Goal: Task Accomplishment & Management: Manage account settings

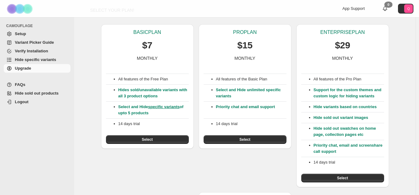
scroll to position [20, 0]
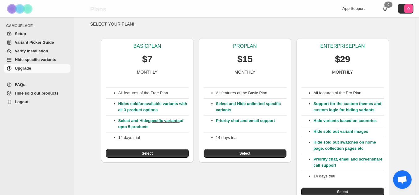
drag, startPoint x: 393, startPoint y: 0, endPoint x: 243, endPoint y: 30, distance: 152.4
click at [243, 30] on div "SELECT YOUR PLAN! BASIC PLAN $7 MONTHLY All features of the Free Plan Hides sol…" at bounding box center [244, 179] width 309 height 317
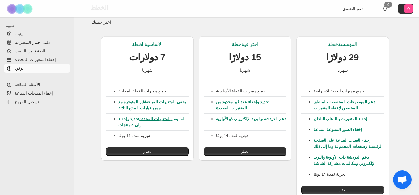
scroll to position [31, 0]
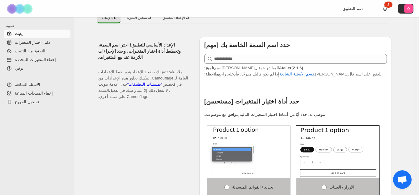
scroll to position [199, 0]
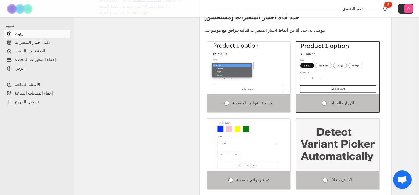
click at [279, 180] on label "عينة وقوائم منسدلة" at bounding box center [248, 180] width 83 height 19
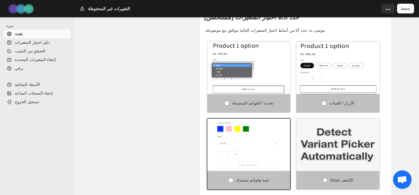
click at [336, 183] on label "الكشف تلقائيًا" at bounding box center [337, 180] width 83 height 19
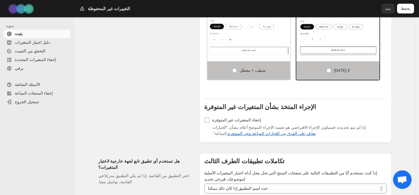
scroll to position [570, 0]
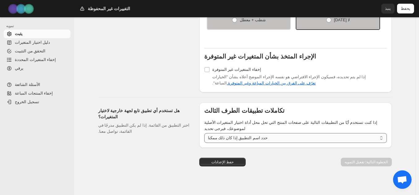
click at [272, 133] on select "**********" at bounding box center [295, 138] width 182 height 10
click at [241, 161] on button "حفظ الإعدادات" at bounding box center [222, 162] width 46 height 9
click at [234, 154] on div "حفظ الإعدادات" at bounding box center [222, 159] width 46 height 23
click at [233, 158] on button "حفظ الإعدادات" at bounding box center [222, 162] width 46 height 9
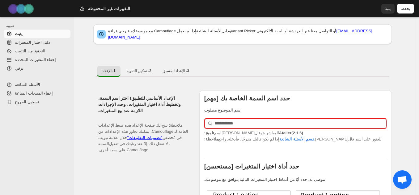
scroll to position [62, 0]
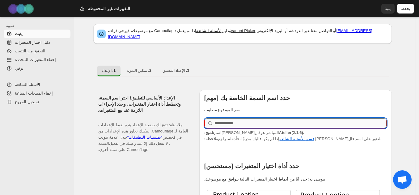
click at [258, 119] on input "text" at bounding box center [300, 124] width 172 height 10
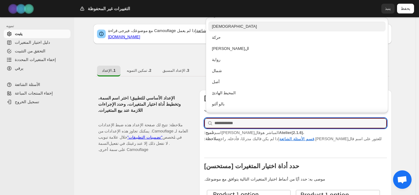
scroll to position [866, 0]
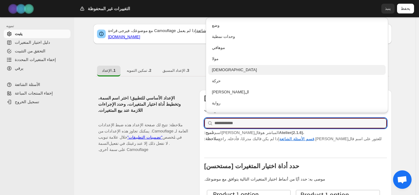
click at [292, 70] on div "راهب" at bounding box center [297, 70] width 170 height 6
type input "****"
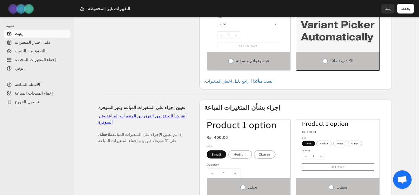
scroll to position [371, 0]
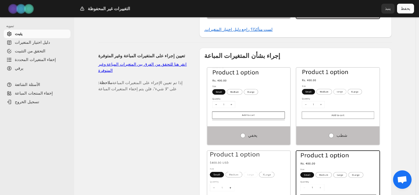
click at [403, 12] on button "يحفظ" at bounding box center [405, 9] width 17 height 10
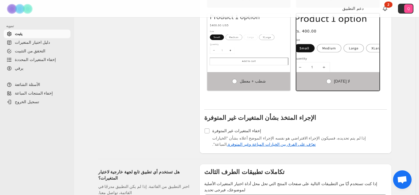
scroll to position [570, 0]
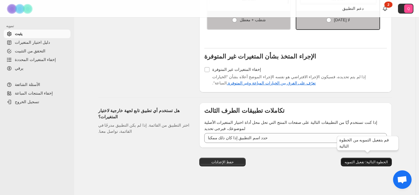
click at [375, 160] on font "الخطوة التالية: تفعيل التمويه" at bounding box center [366, 162] width 44 height 4
select select "**********"
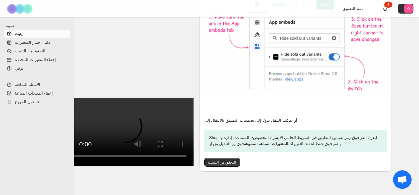
scroll to position [221, 0]
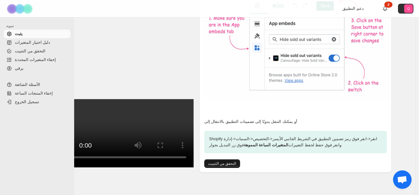
click at [227, 162] on font "التحقق من التثبيت" at bounding box center [222, 164] width 28 height 4
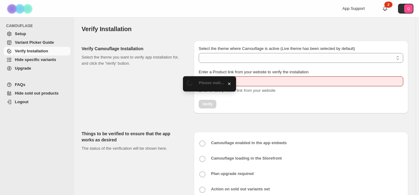
scroll to position [31, 0]
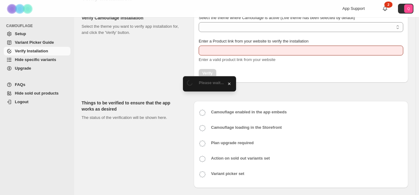
type input "**********"
select select "**********"
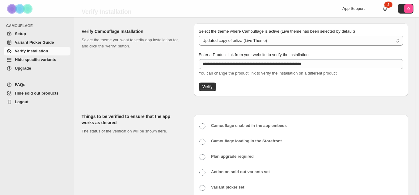
scroll to position [0, 0]
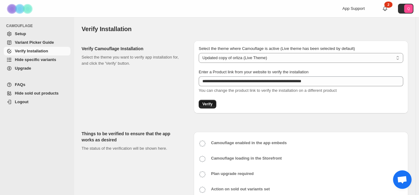
click at [209, 101] on button "Verify" at bounding box center [208, 104] width 18 height 9
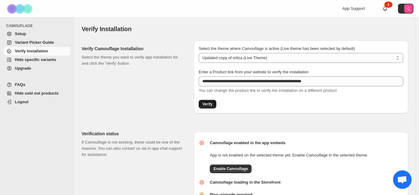
click at [211, 106] on span "Verify" at bounding box center [207, 104] width 10 height 5
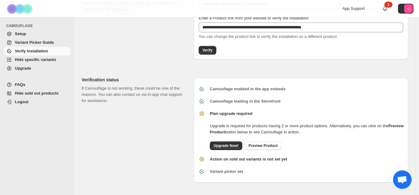
scroll to position [54, 0]
click at [220, 147] on span "Upgrade Now!" at bounding box center [225, 146] width 25 height 5
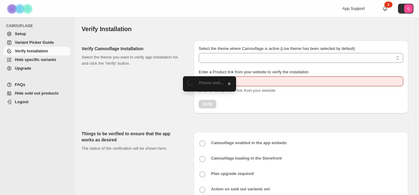
scroll to position [35, 0]
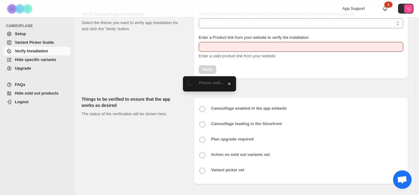
type input "**********"
select select "**********"
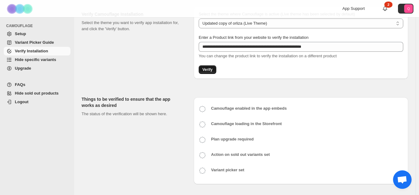
click at [207, 69] on span "Verify" at bounding box center [207, 69] width 10 height 5
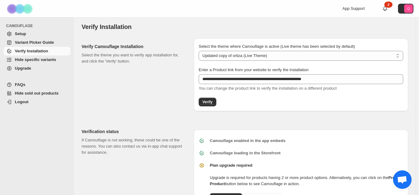
scroll to position [0, 0]
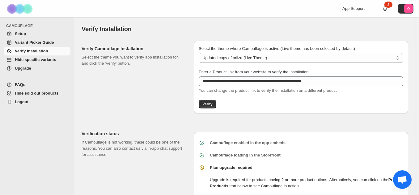
click at [20, 35] on span "Setup" at bounding box center [20, 33] width 11 height 5
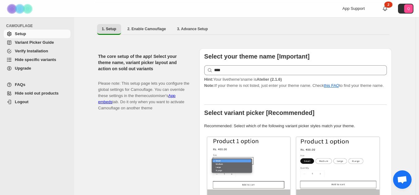
scroll to position [93, 0]
